Goal: Information Seeking & Learning: Learn about a topic

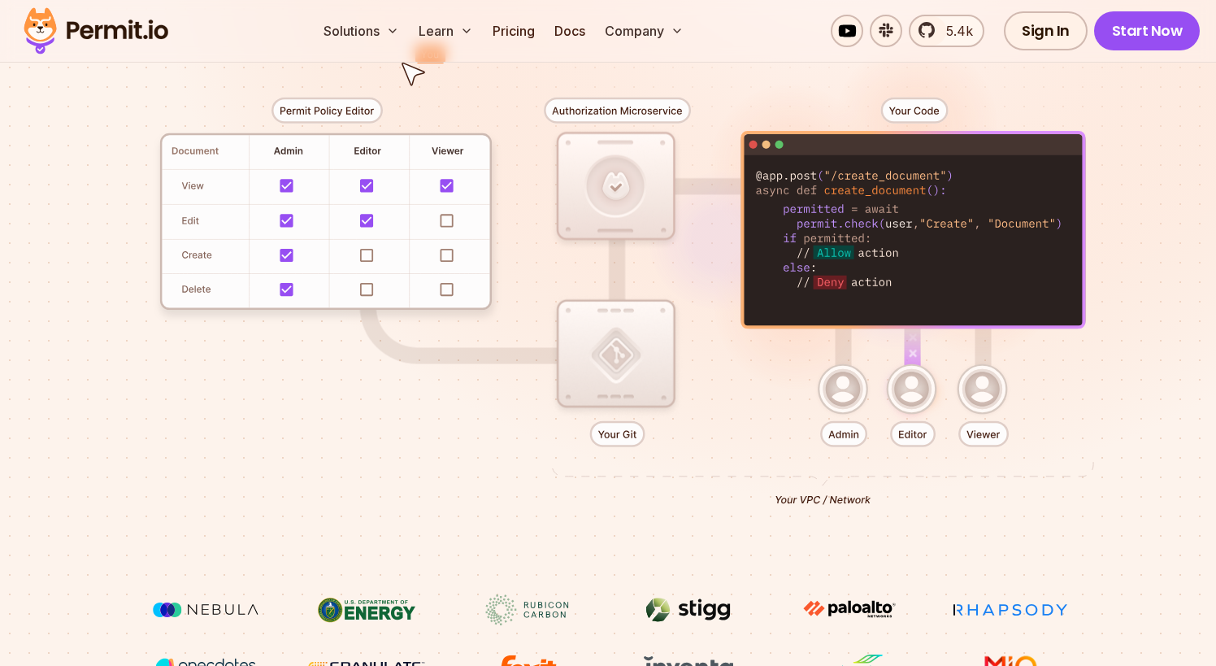
scroll to position [163, 0]
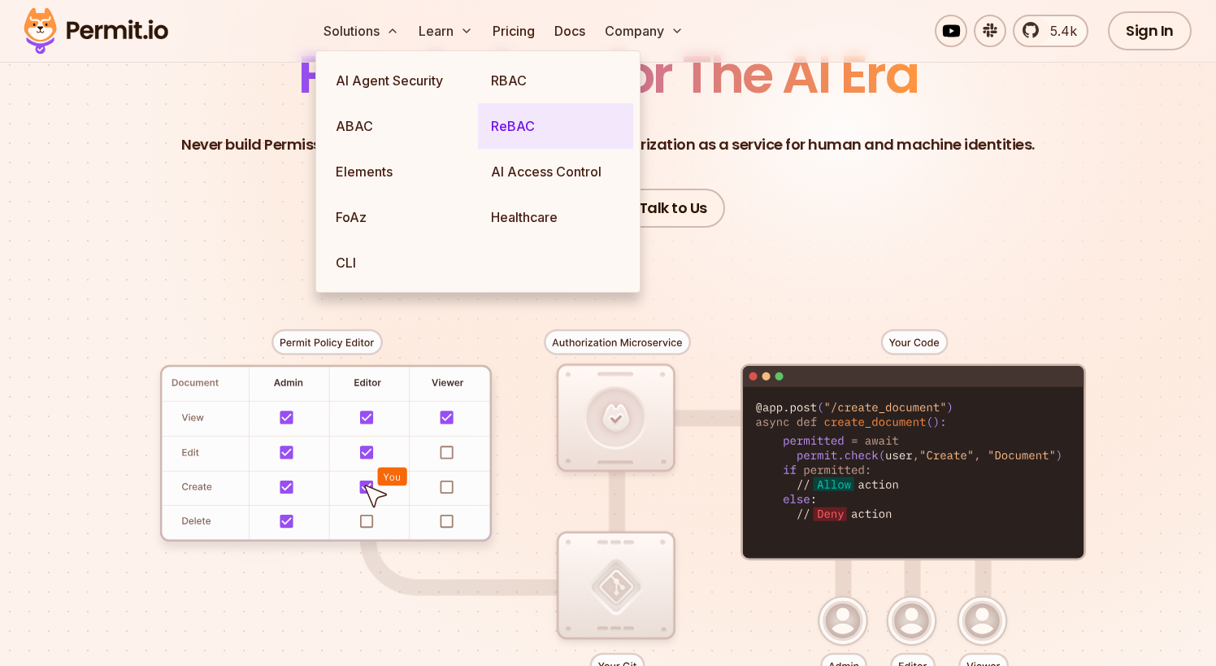
click at [547, 122] on link "ReBAC" at bounding box center [555, 126] width 155 height 46
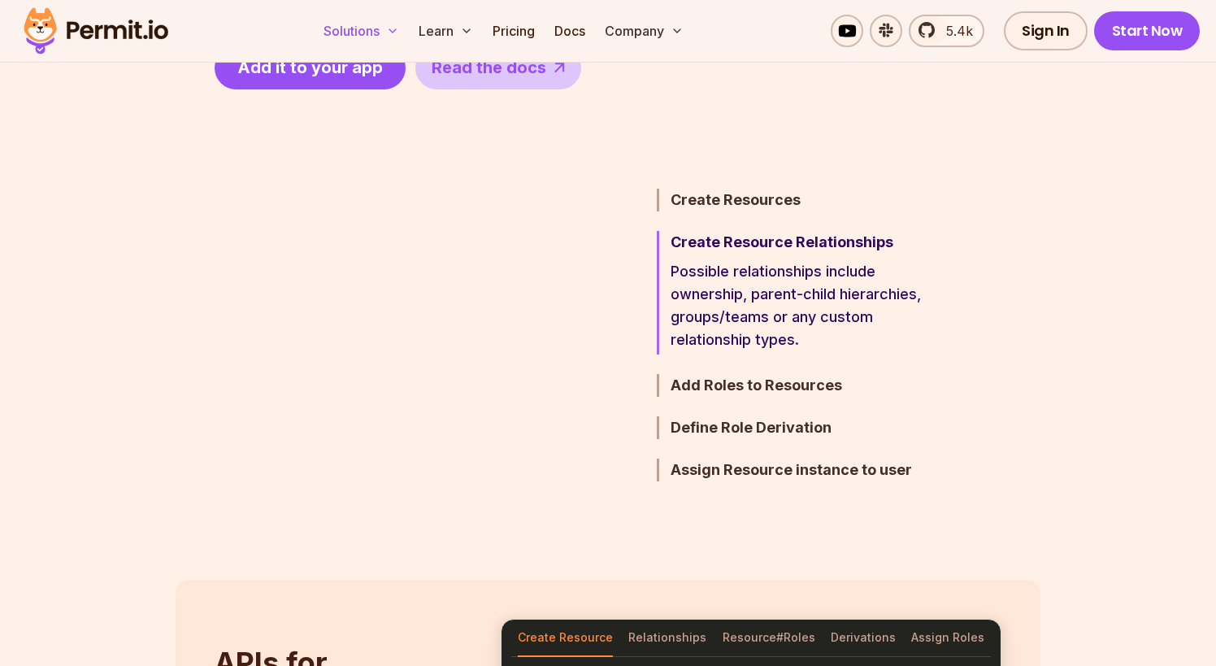
scroll to position [894, 0]
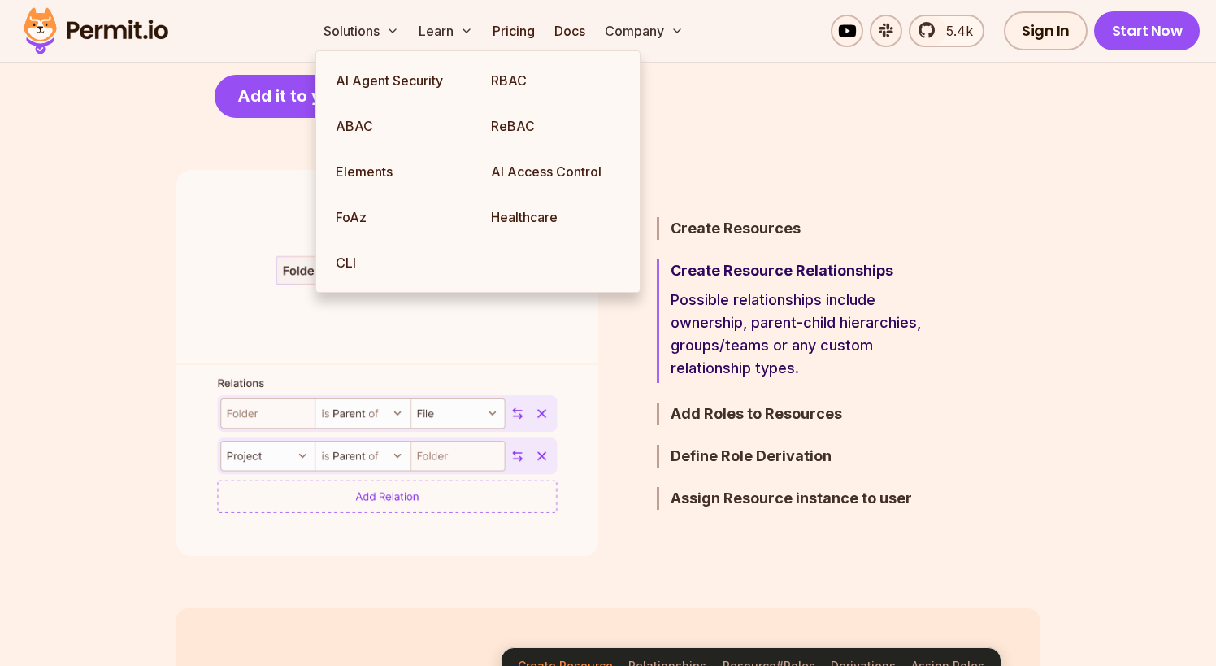
click at [135, 19] on img at bounding box center [95, 30] width 159 height 55
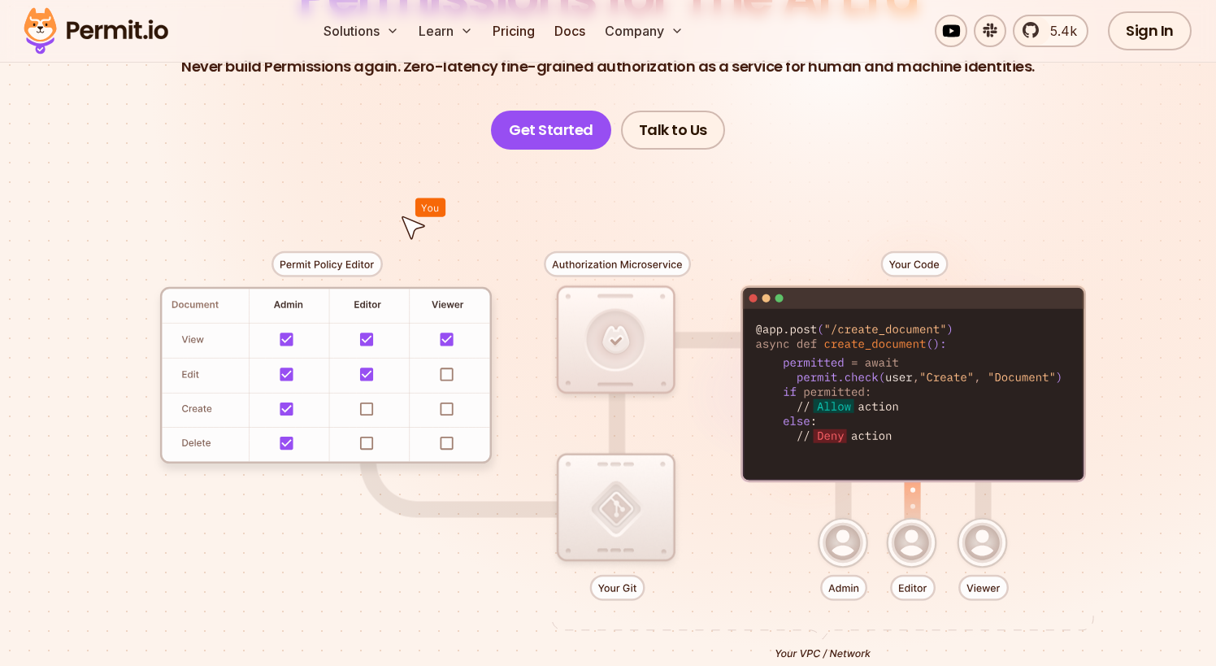
scroll to position [244, 0]
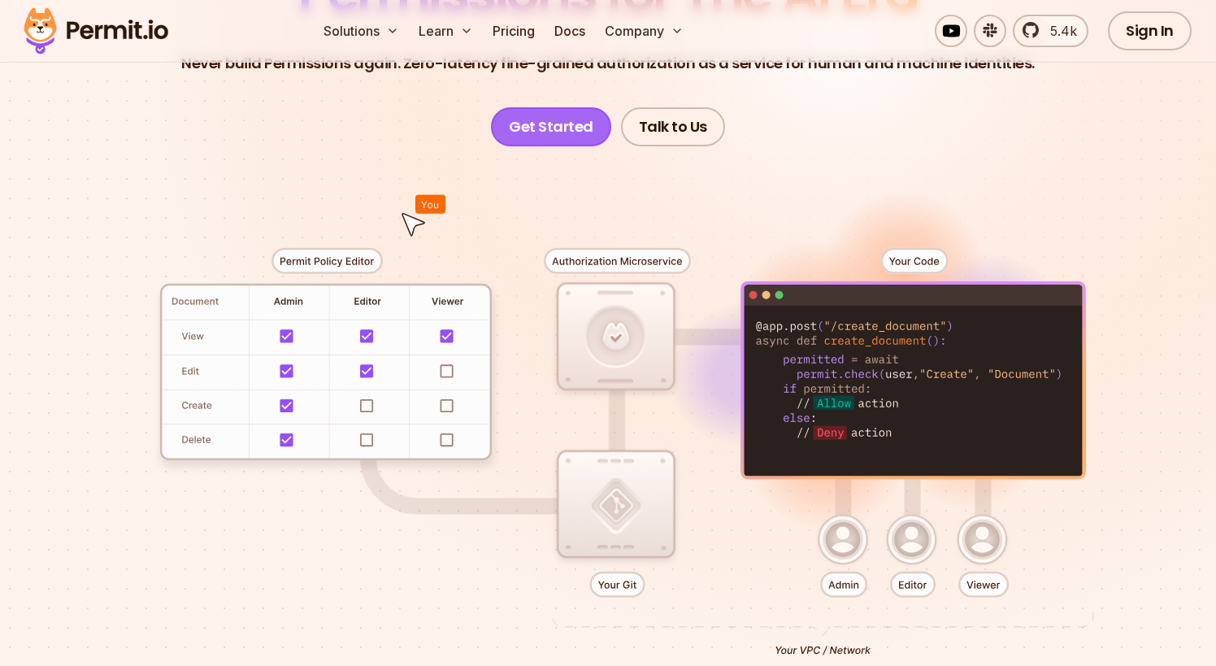
click at [531, 129] on link "Get Started" at bounding box center [551, 126] width 120 height 39
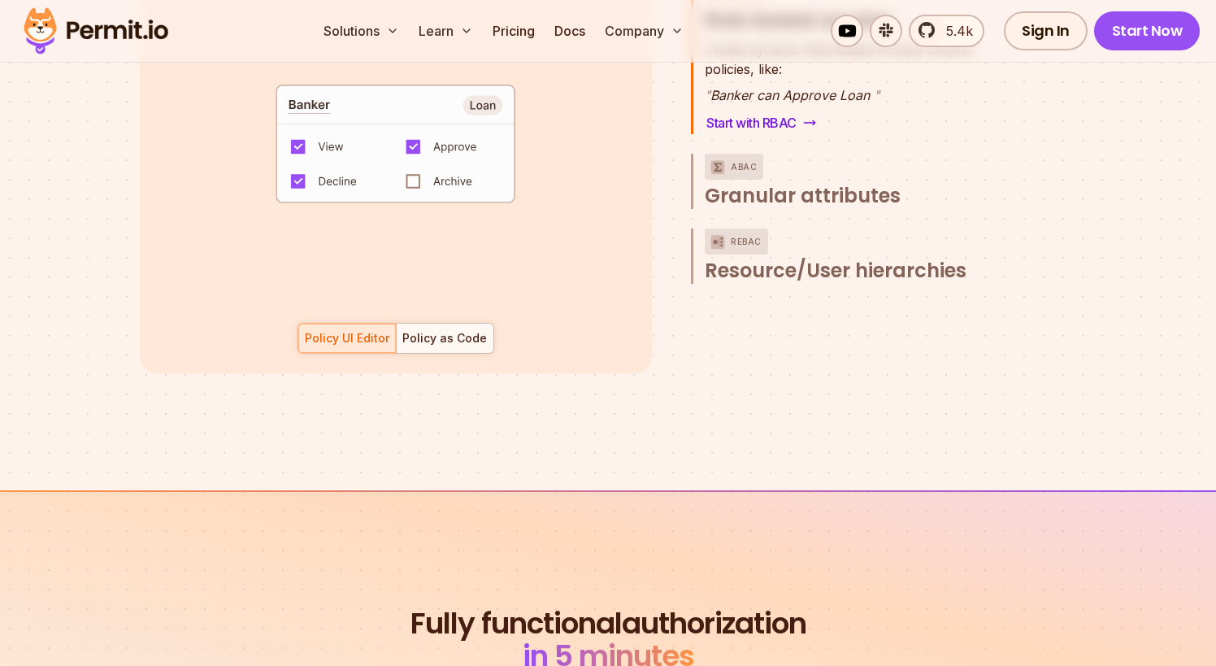
scroll to position [2519, 0]
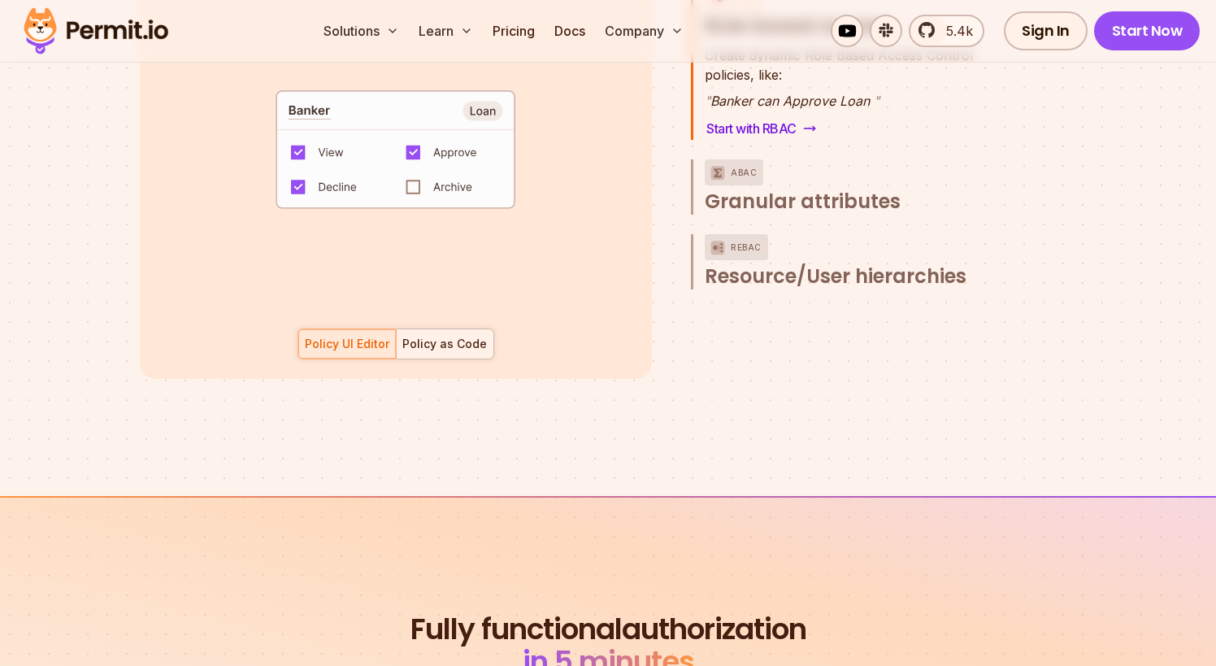
click at [447, 336] on div "Policy as Code" at bounding box center [444, 344] width 85 height 16
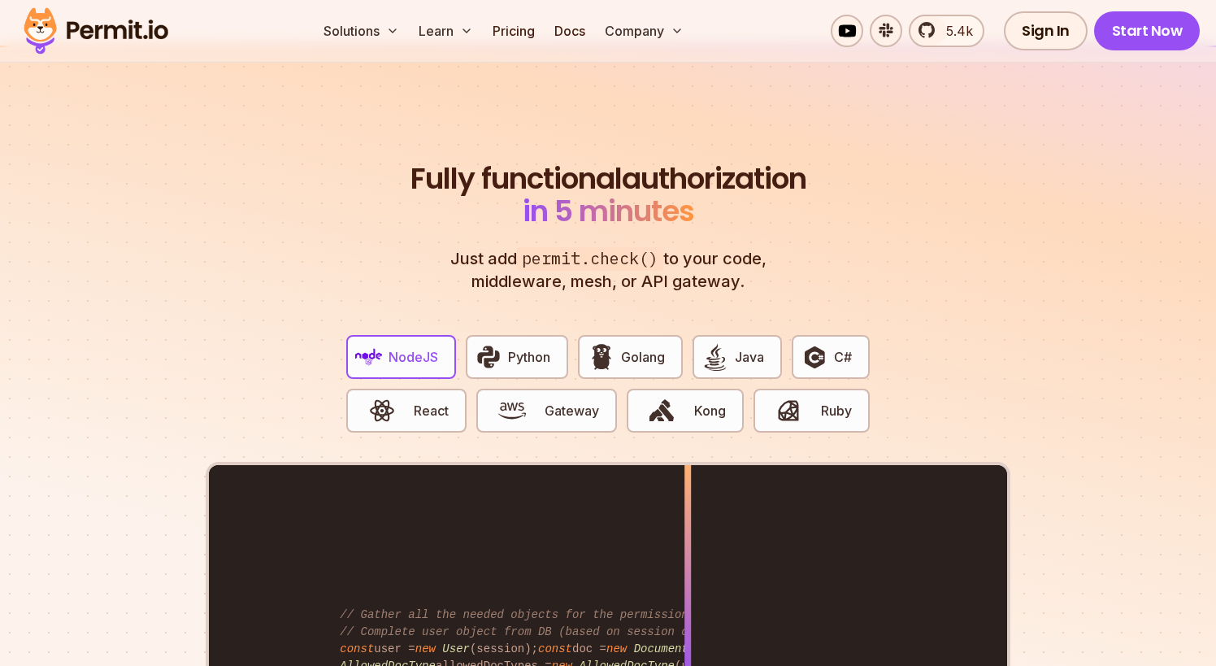
scroll to position [3007, 0]
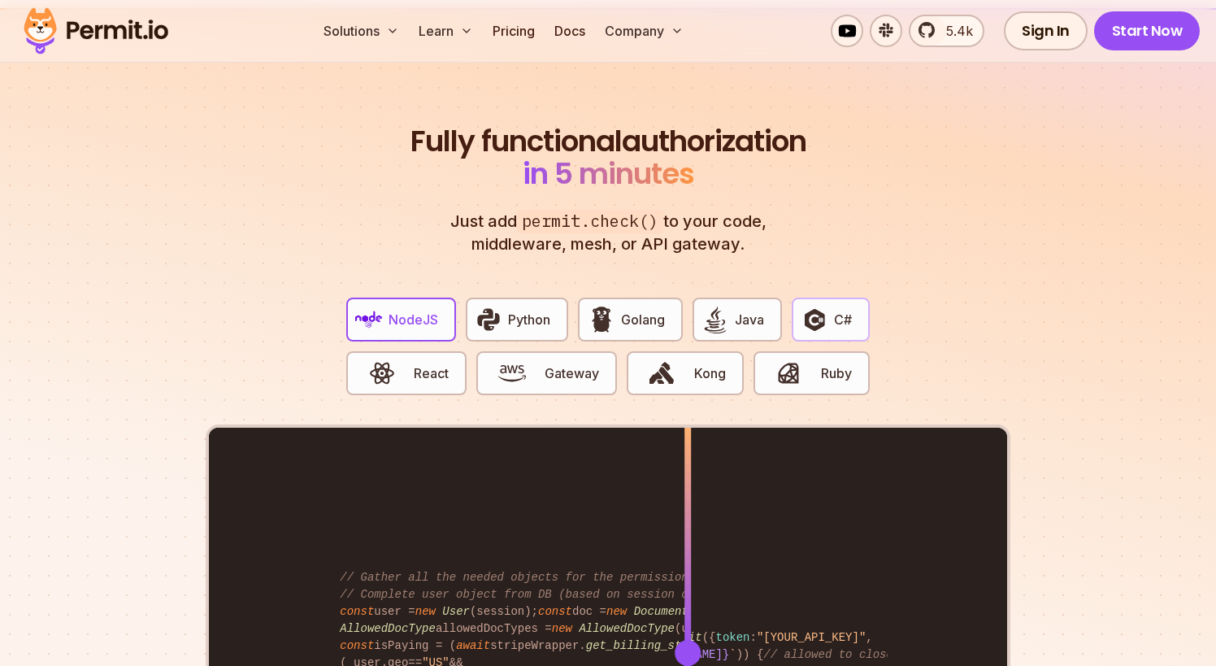
click at [821, 306] on img "button" at bounding box center [814, 320] width 28 height 28
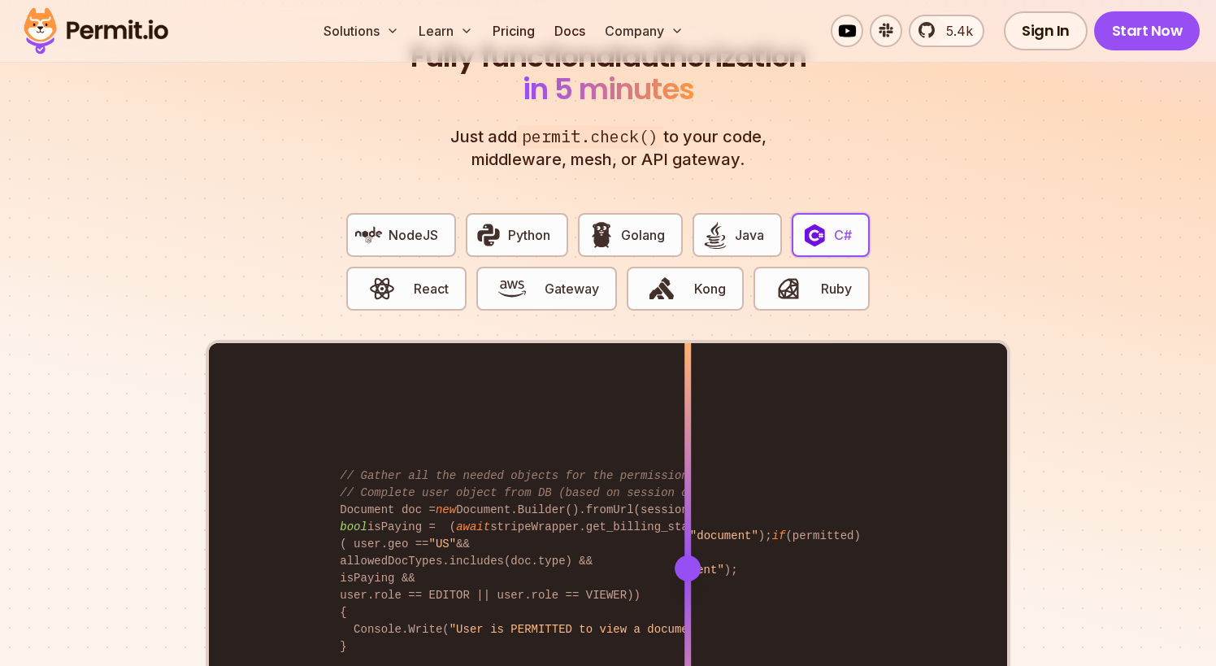
scroll to position [3251, 0]
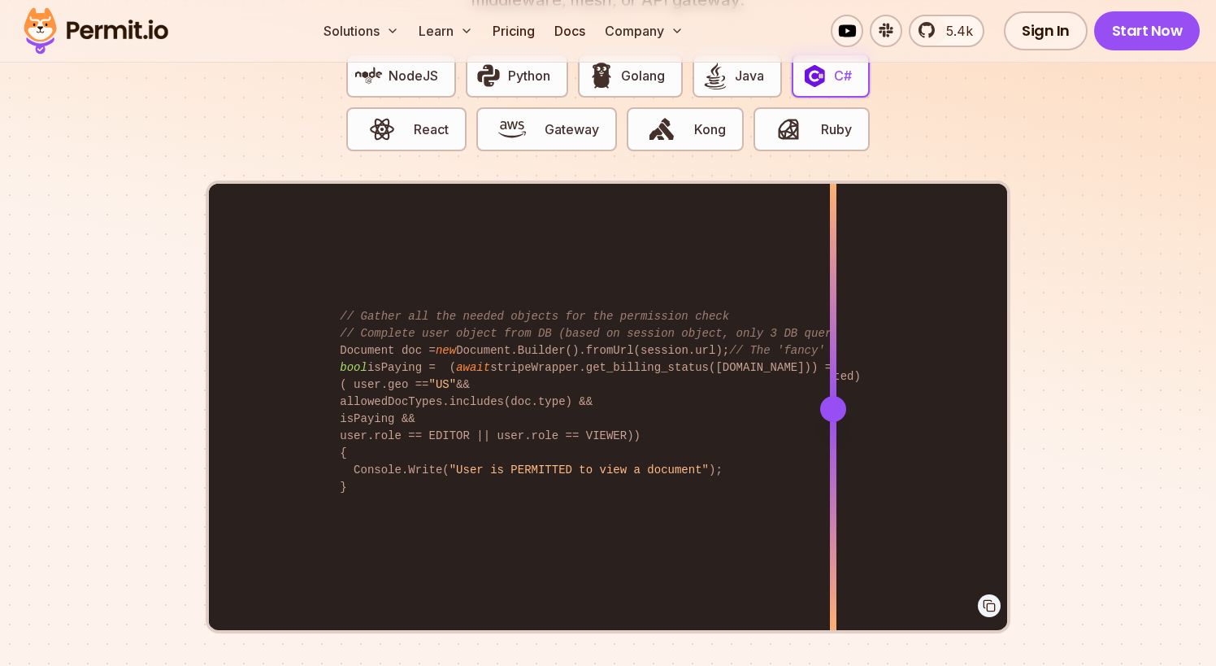
drag, startPoint x: 687, startPoint y: 484, endPoint x: 833, endPoint y: 487, distance: 146.3
click at [833, 487] on div at bounding box center [833, 521] width 7 height 224
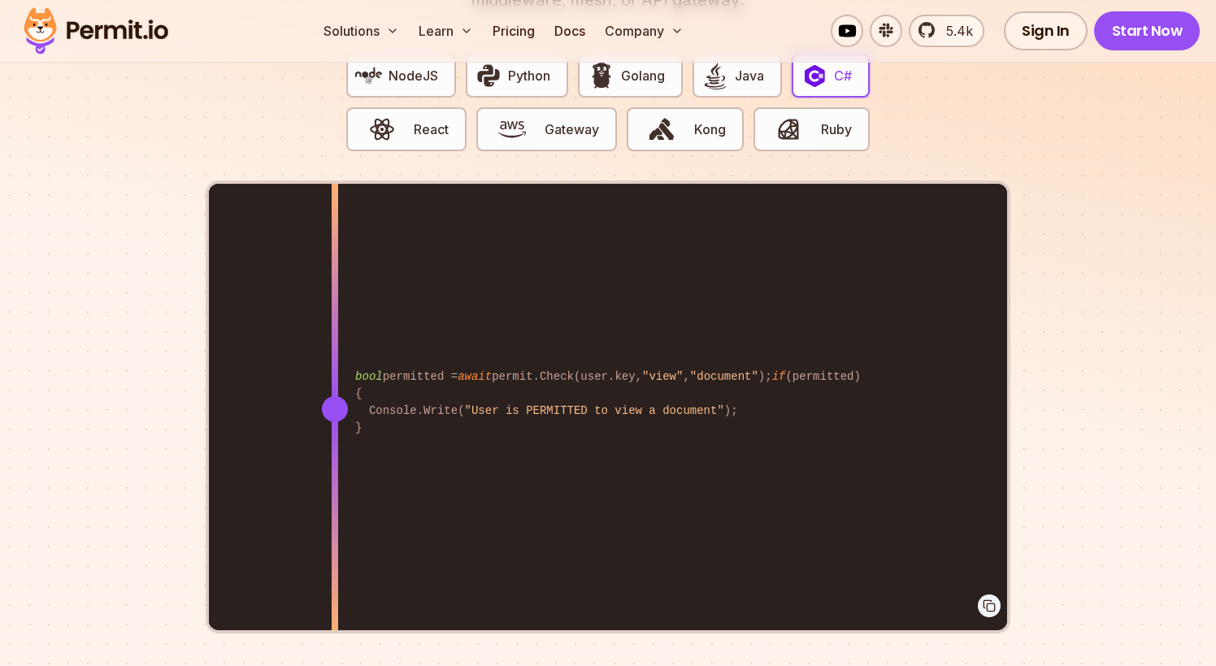
click at [335, 274] on div "bool permitted = await permit.Check(user.key, "view" , "document" ); if (permit…" at bounding box center [608, 408] width 798 height 449
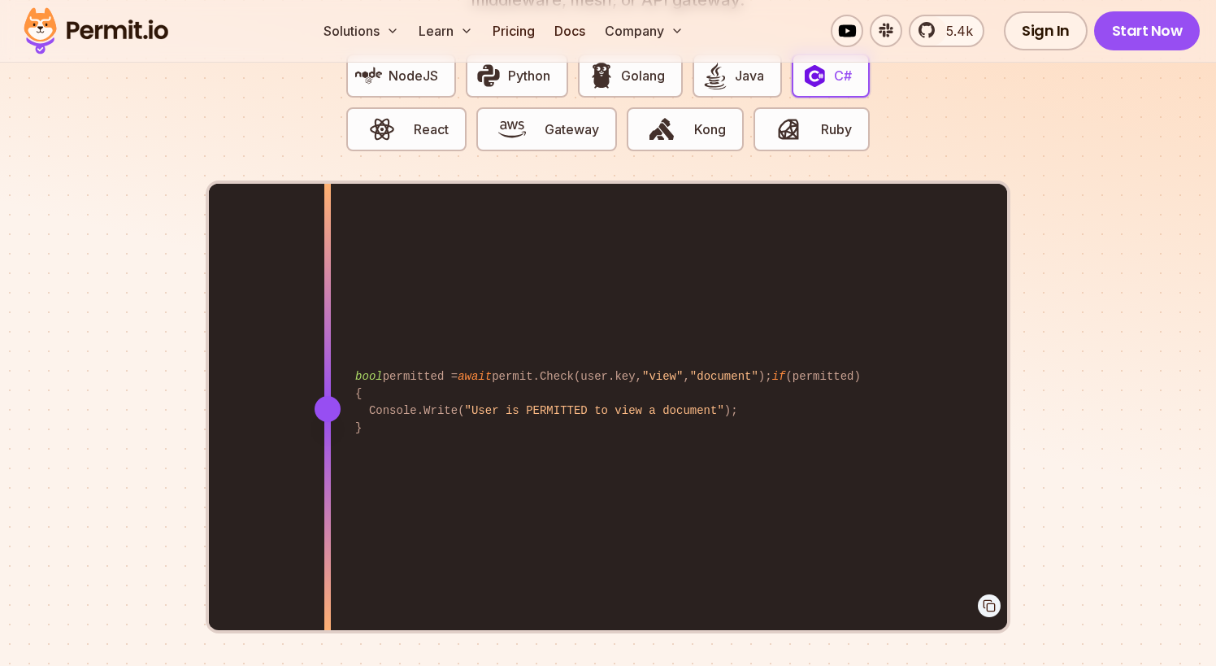
drag, startPoint x: 332, startPoint y: 440, endPoint x: 328, endPoint y: 466, distance: 27.1
click at [328, 466] on div at bounding box center [327, 521] width 7 height 224
